Goal: Task Accomplishment & Management: Use online tool/utility

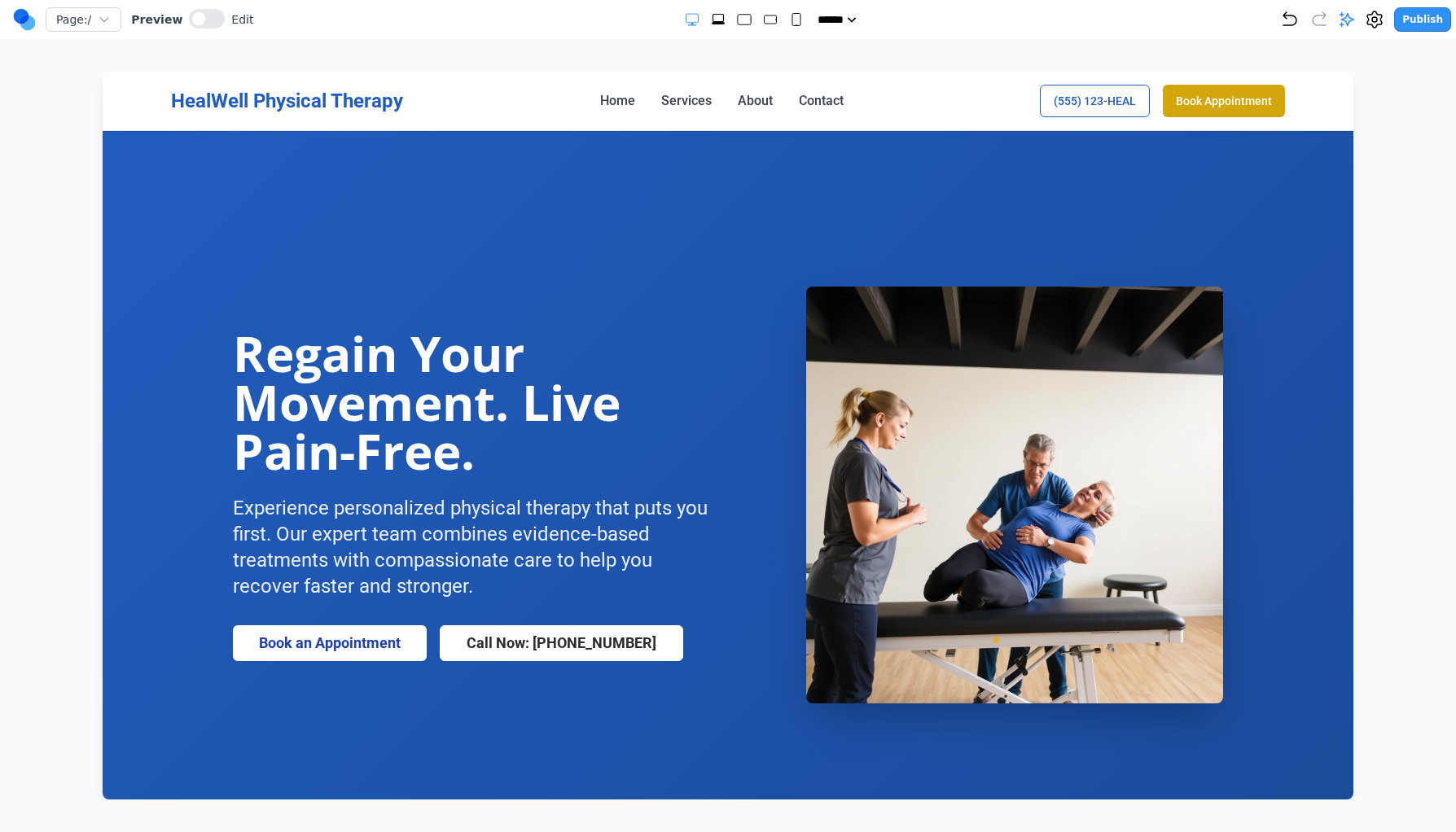
click at [792, 24] on rect "Small" at bounding box center [796, 20] width 8 height 12
select select "**"
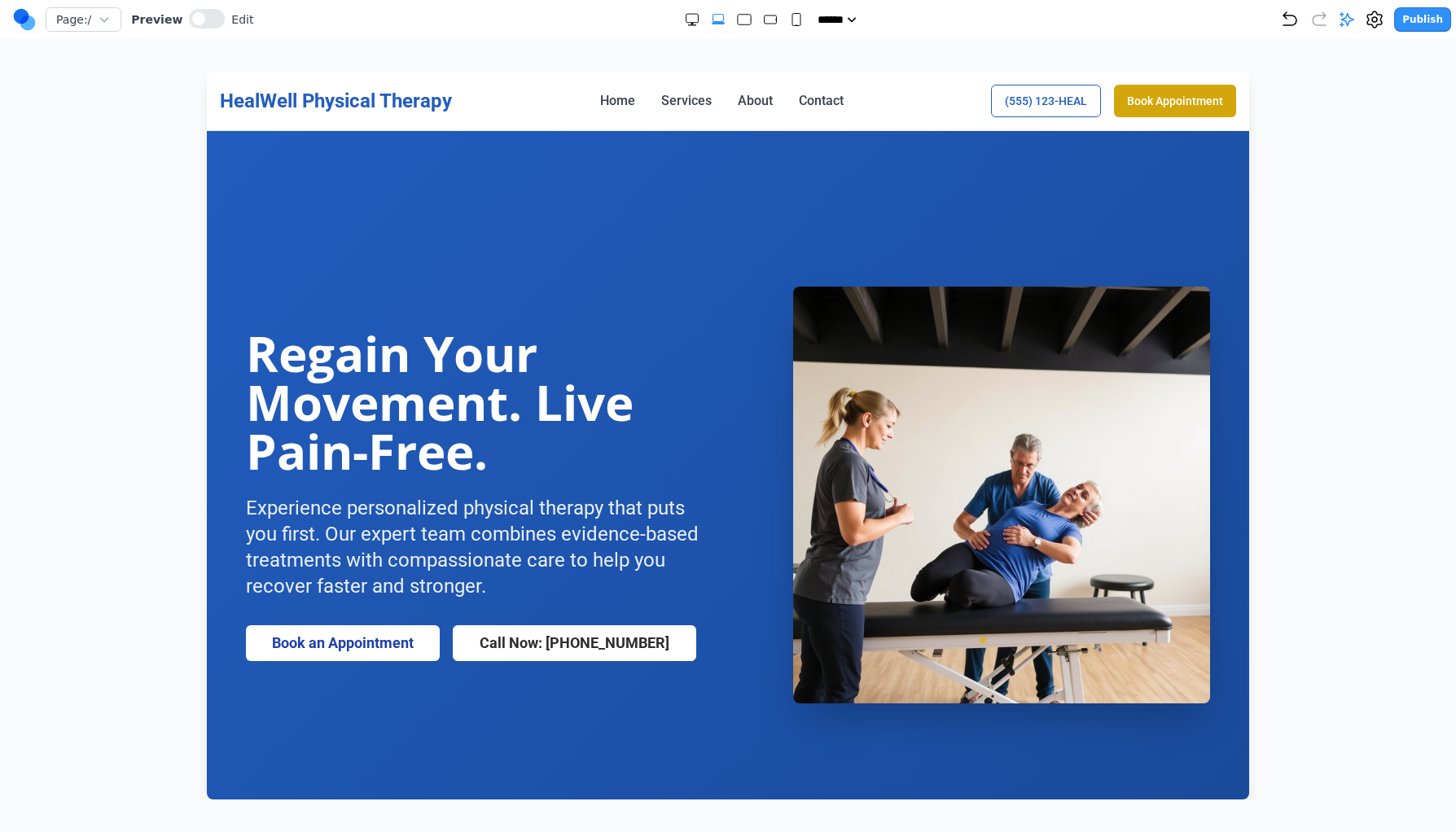
click at [212, 32] on div "Page: / Preview Edit" at bounding box center [133, 19] width 240 height 26
click at [209, 19] on button at bounding box center [206, 19] width 35 height 19
click at [206, 15] on span at bounding box center [208, 19] width 13 height 13
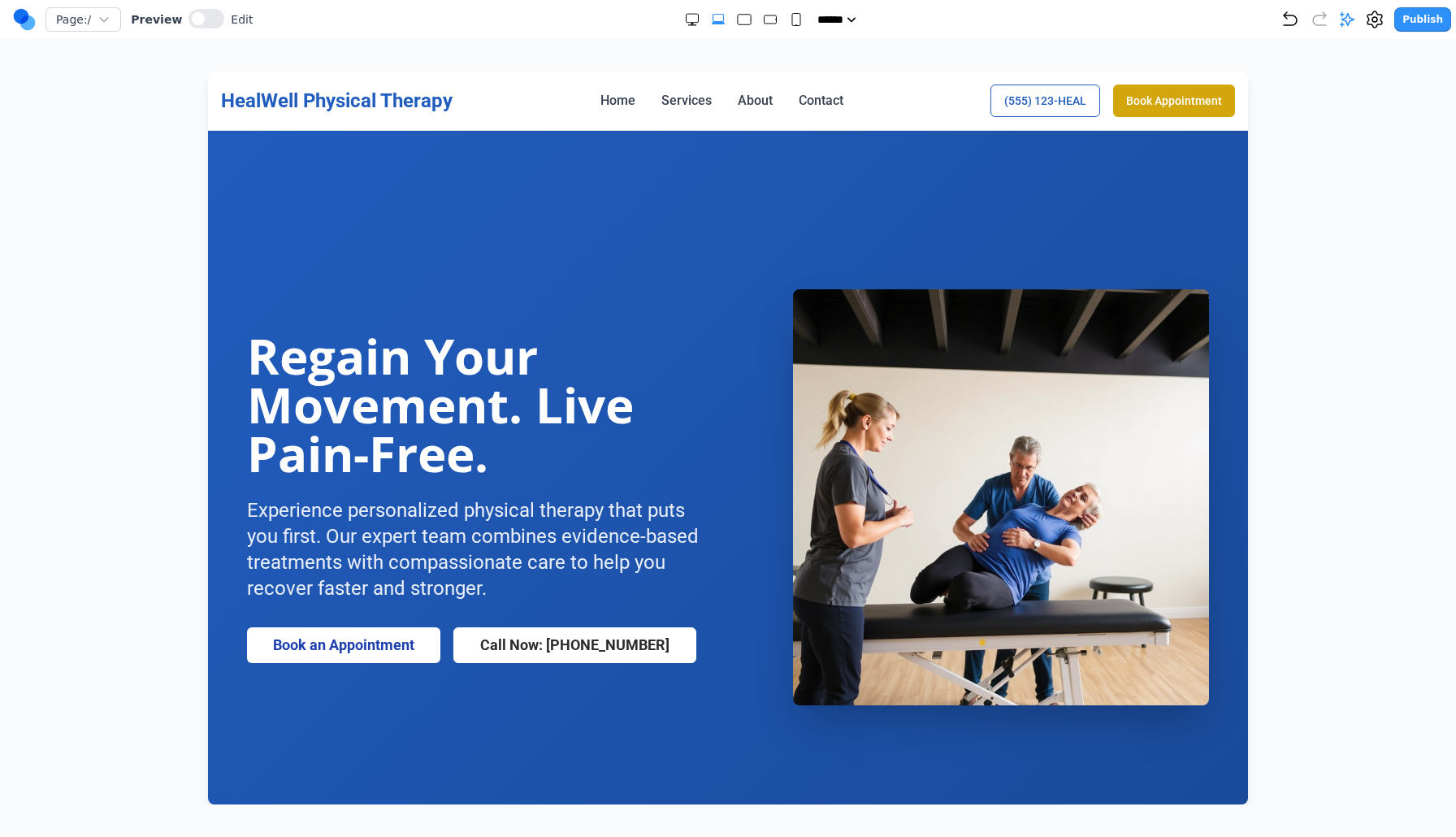
click at [591, 196] on section "Regain Your Movement. Live Pain-Free. Experience personalized physical therapy …" at bounding box center [728, 497] width 1041 height 733
click at [111, 19] on icon "button" at bounding box center [103, 19] width 13 height 13
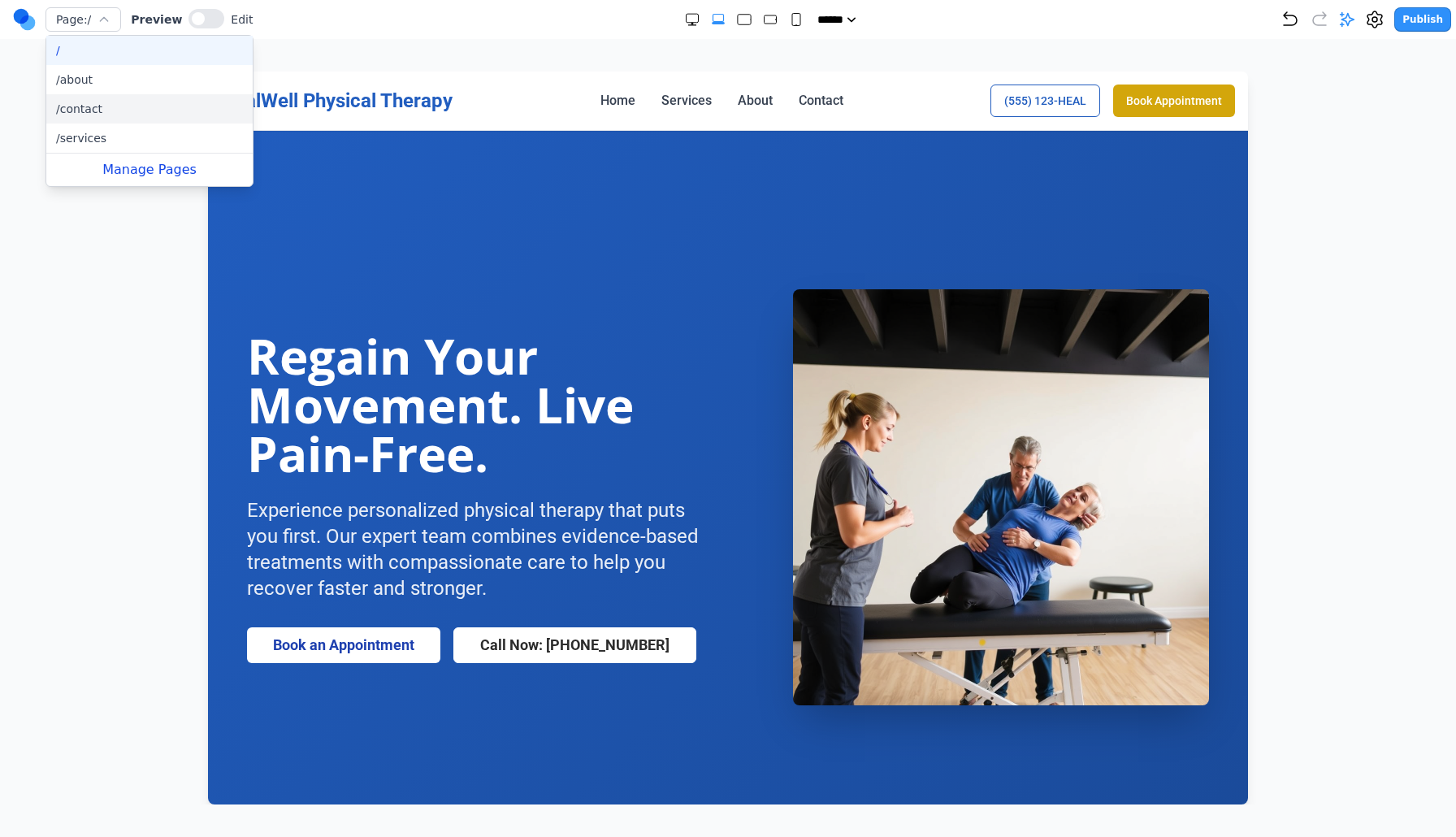
click at [134, 103] on button "/contact" at bounding box center [149, 109] width 206 height 29
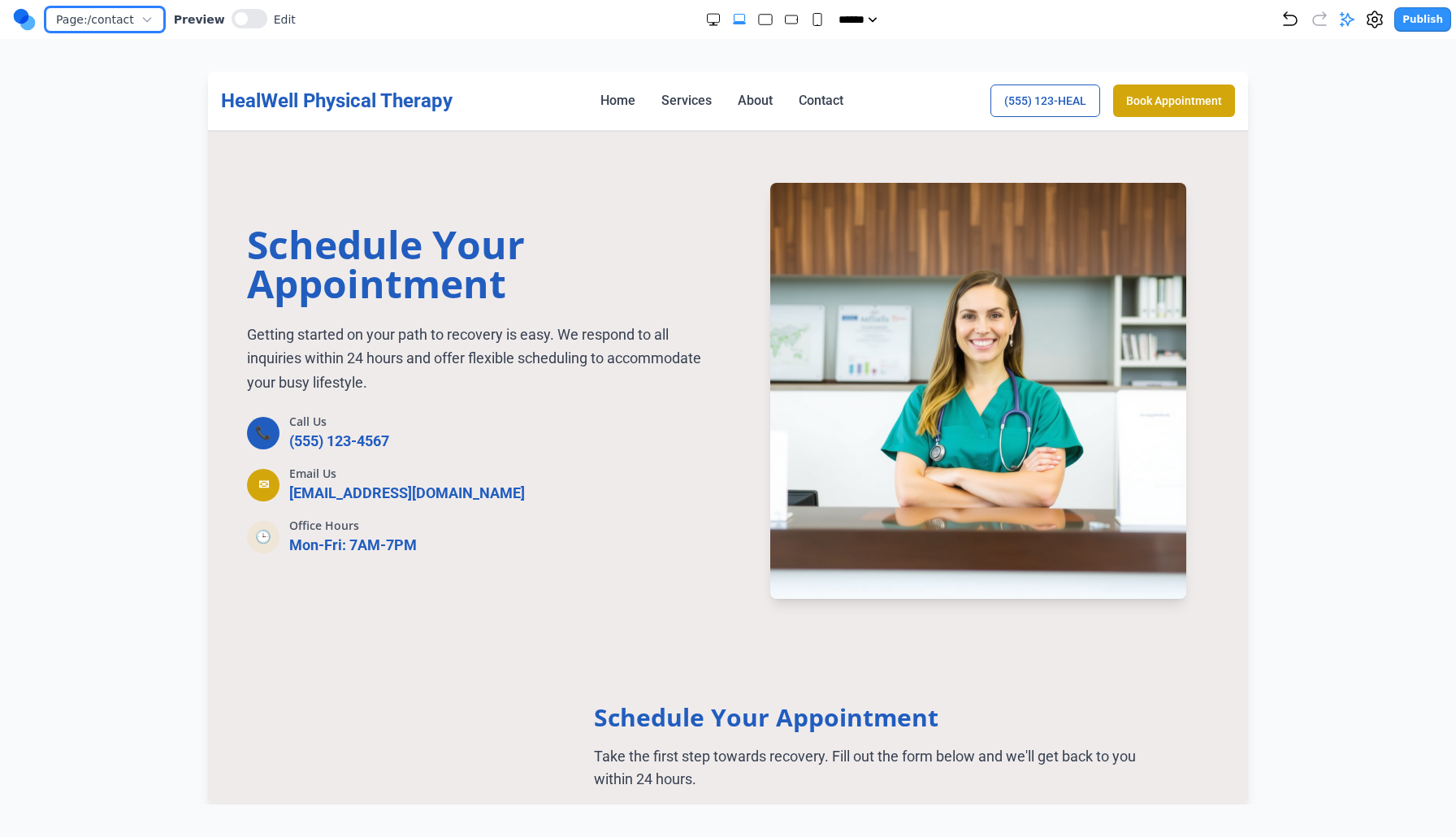
click at [125, 15] on span "Page: /contact" at bounding box center [95, 19] width 78 height 16
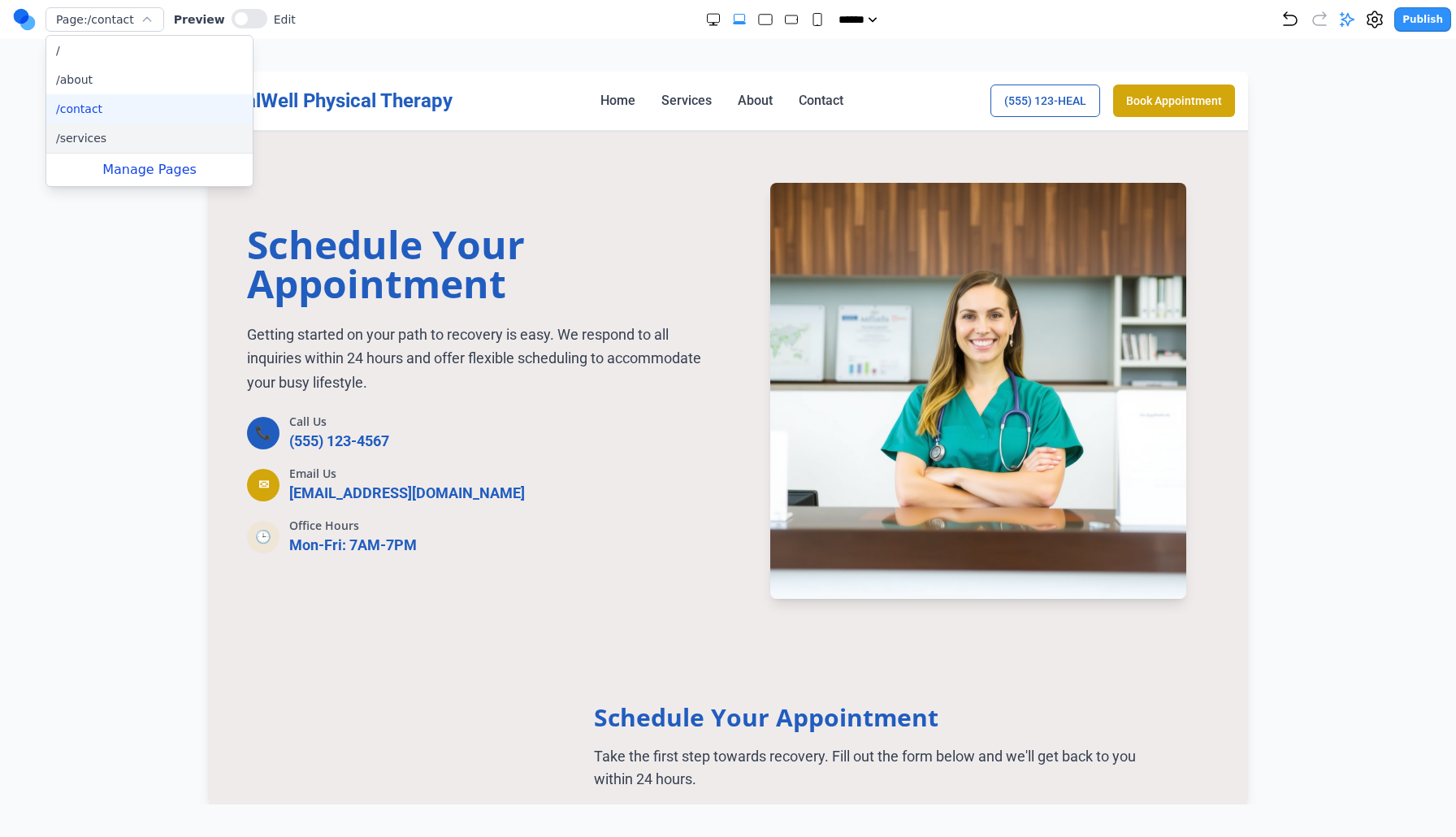
click at [120, 133] on button "/services" at bounding box center [149, 138] width 206 height 29
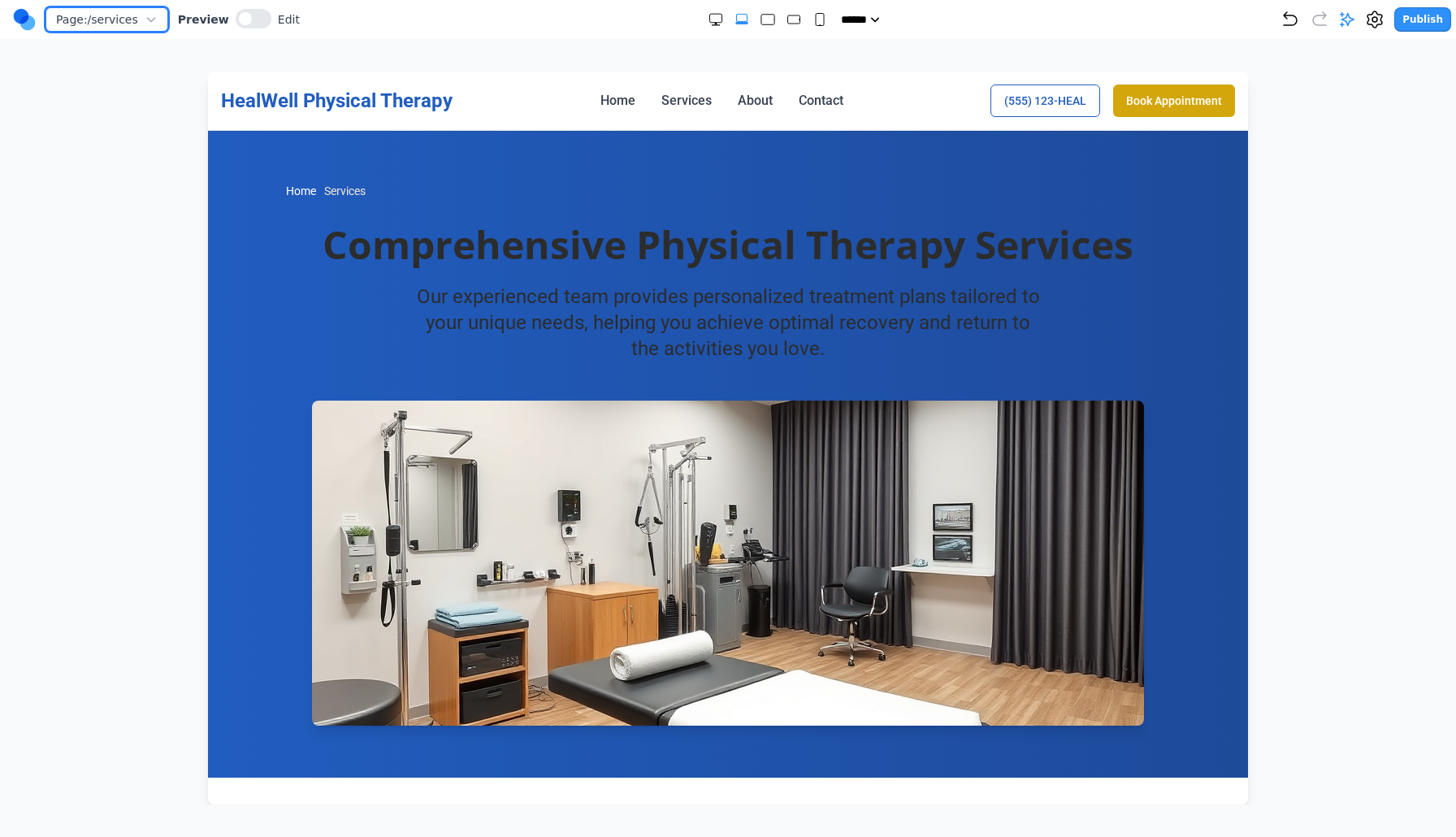
click at [126, 12] on span "Page: /services" at bounding box center [96, 19] width 82 height 16
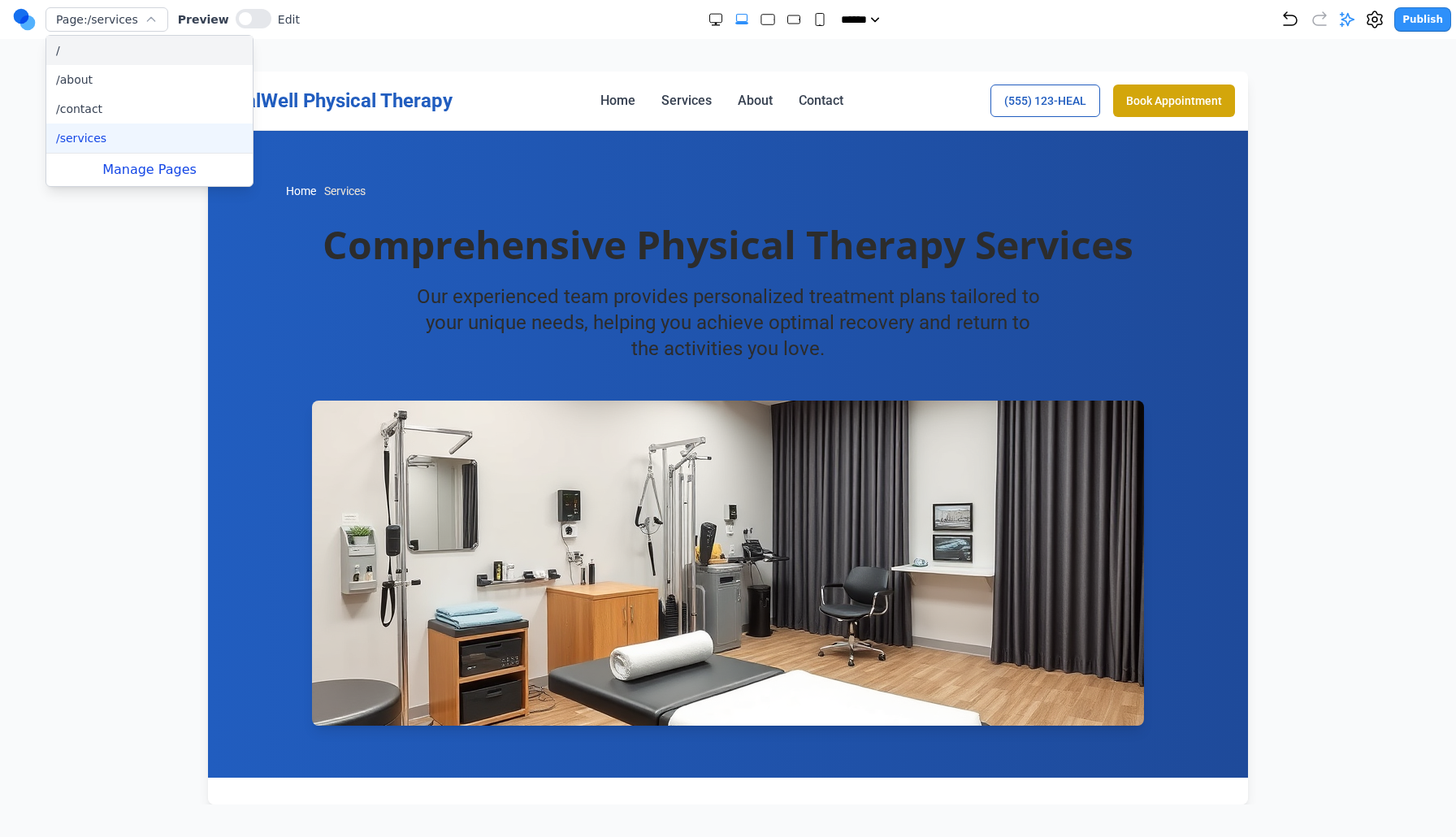
click at [118, 57] on button "/" at bounding box center [149, 49] width 206 height 29
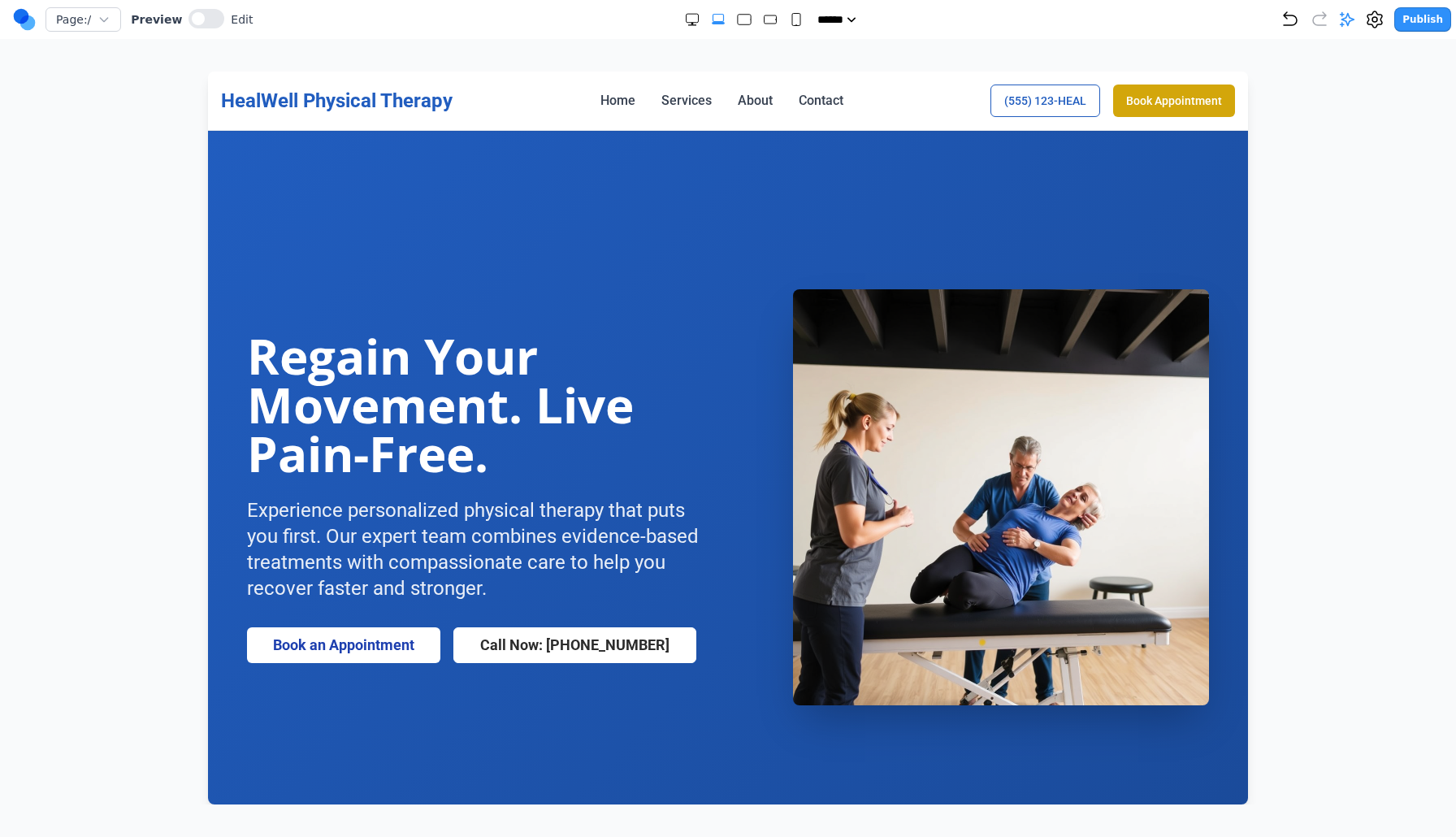
click at [217, 42] on div "Page: / Preview Edit ***** ***** ****** ****** ****** Publish Make Changes With…" at bounding box center [728, 402] width 1456 height 804
click at [217, 27] on div at bounding box center [206, 19] width 35 height 22
click at [216, 19] on button at bounding box center [206, 19] width 35 height 19
click at [216, 19] on button at bounding box center [200, 19] width 35 height 19
click at [216, 19] on button at bounding box center [206, 19] width 35 height 19
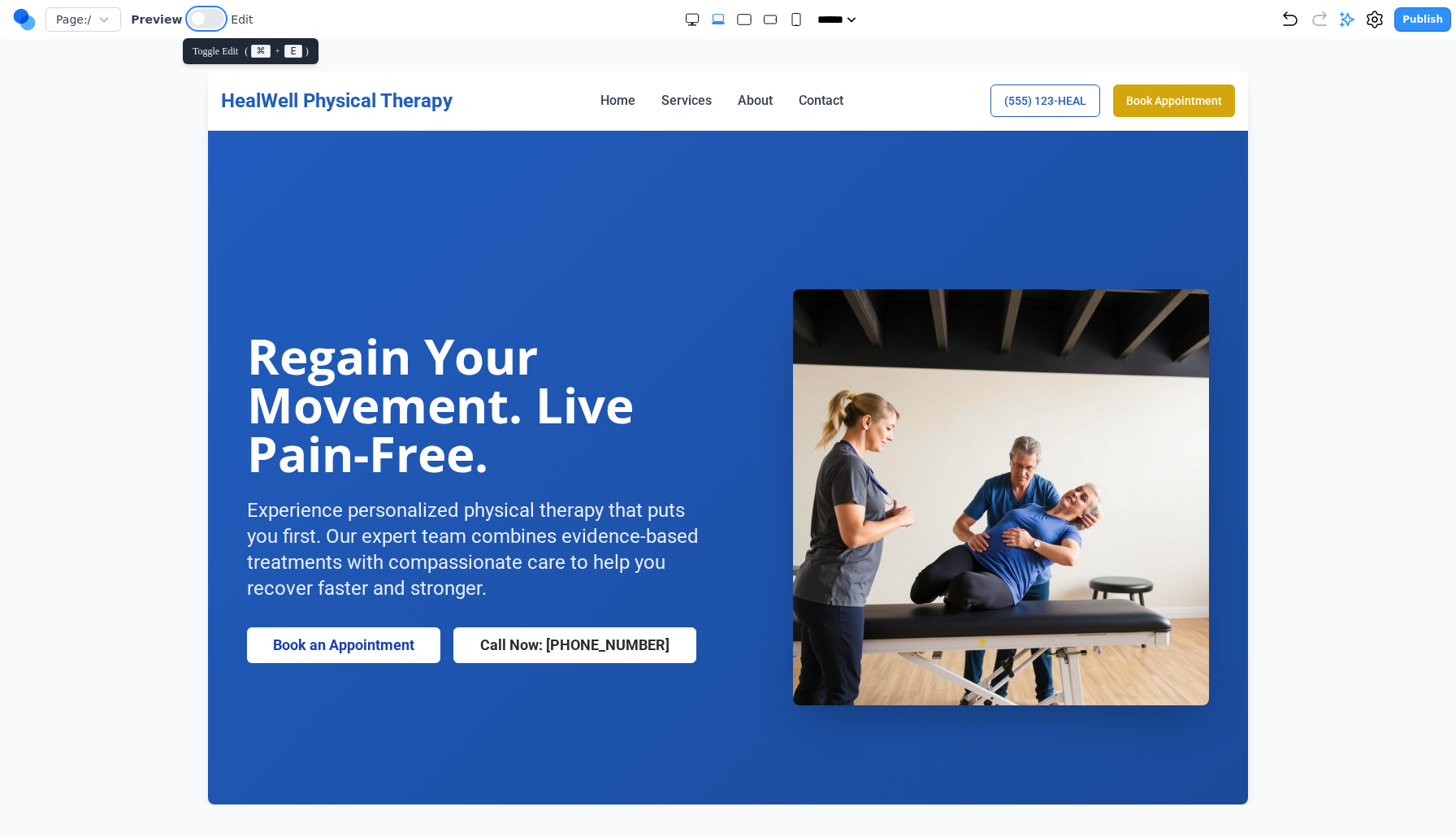
click at [216, 19] on button at bounding box center [206, 19] width 35 height 19
